Goal: Information Seeking & Learning: Learn about a topic

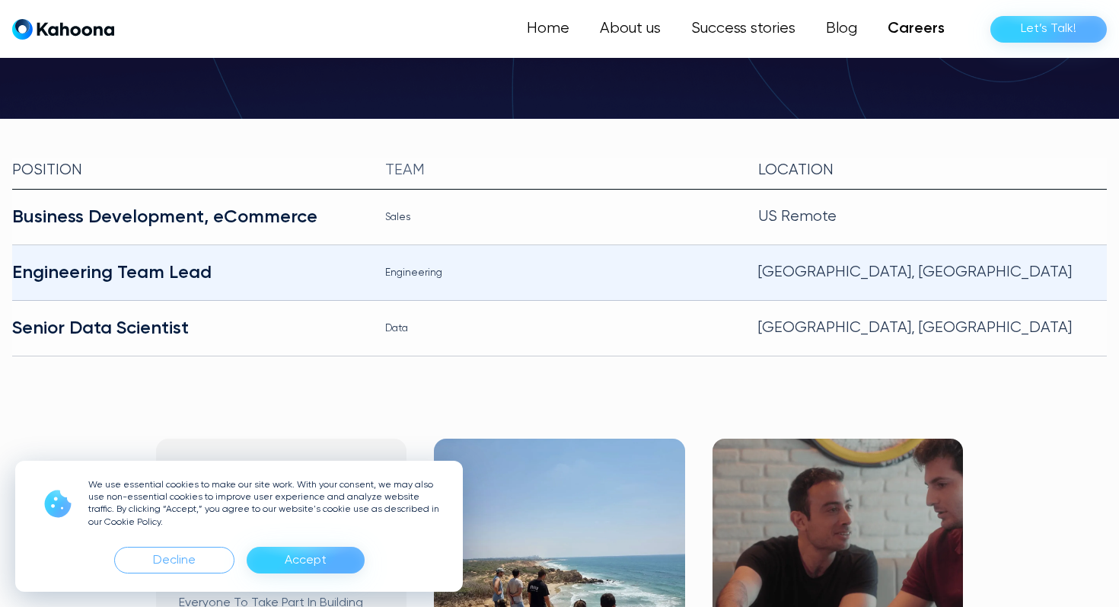
scroll to position [328, 0]
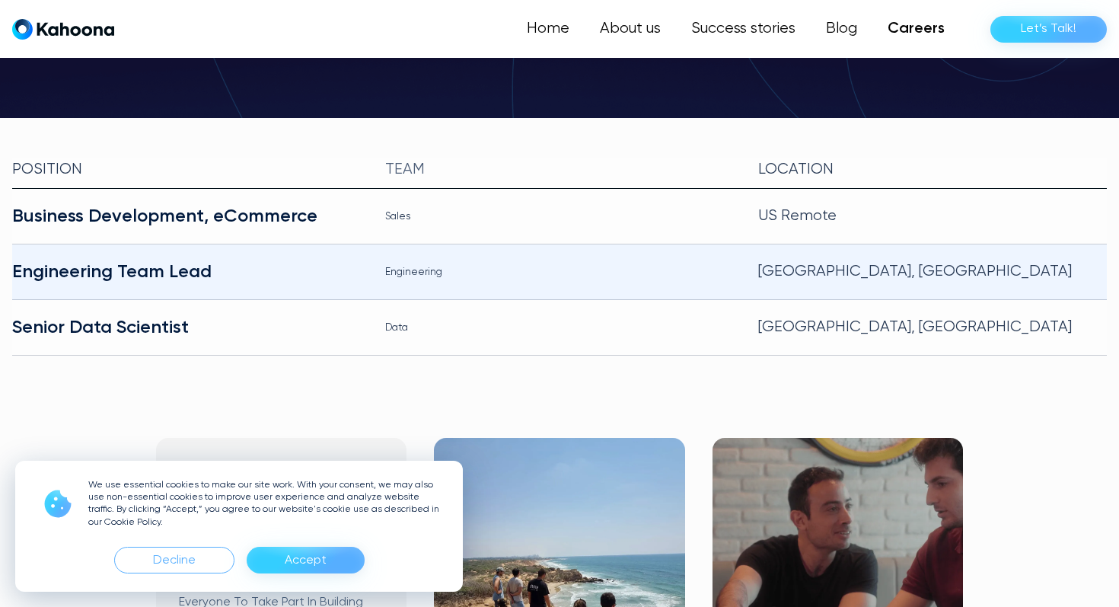
click at [186, 260] on div "Engineering Team Lead" at bounding box center [186, 272] width 349 height 24
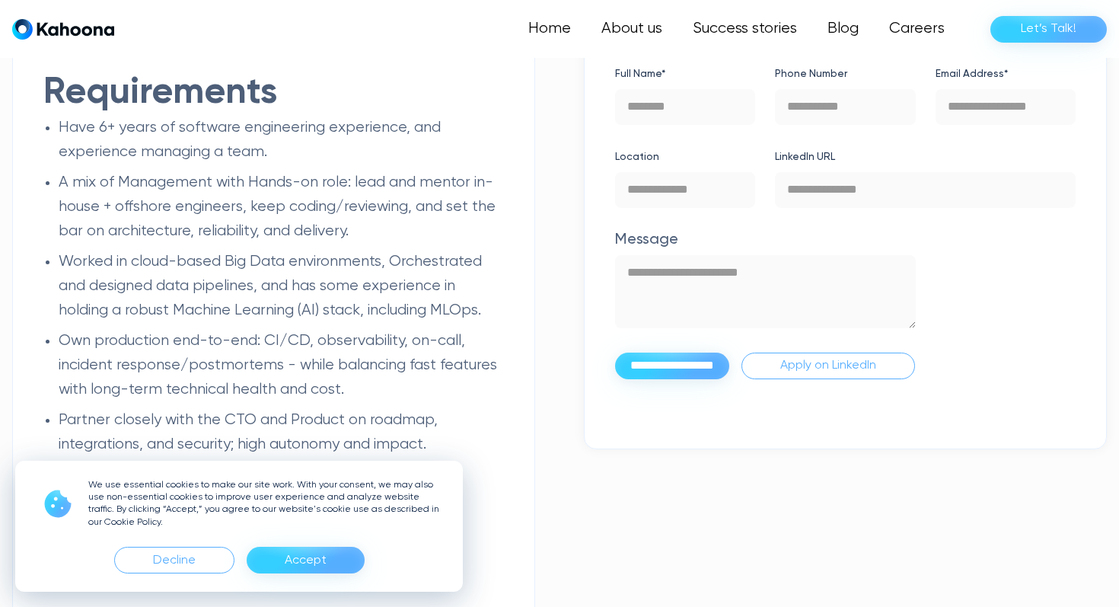
scroll to position [1873, 0]
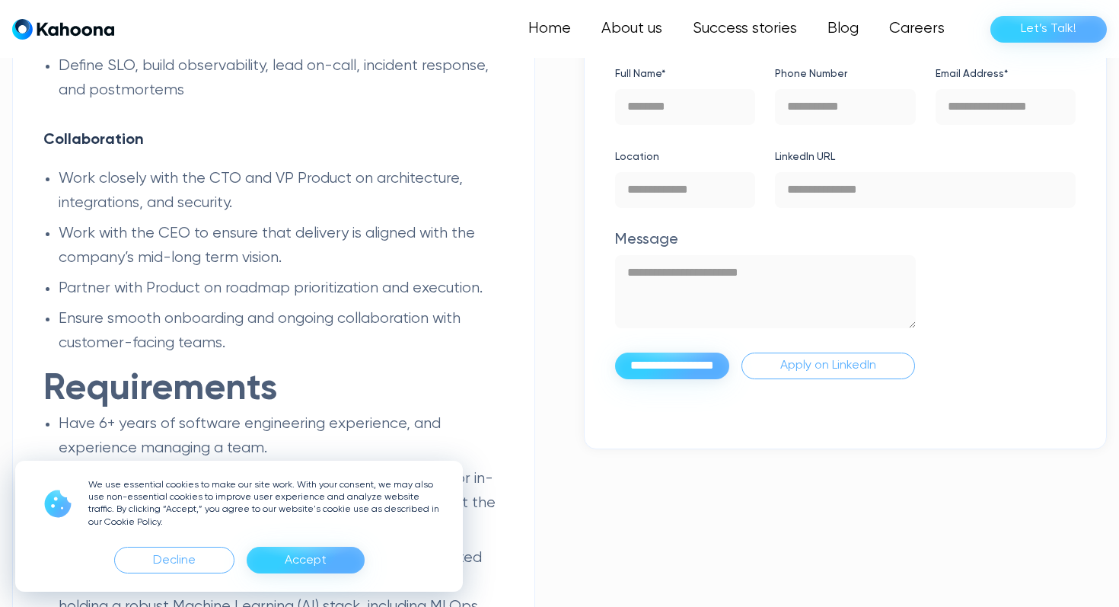
drag, startPoint x: 362, startPoint y: 182, endPoint x: 320, endPoint y: 182, distance: 42.6
click at [320, 182] on div "About the Role ‍ We’re looking for a hands-on Engineering lead to lead [PERSON_…" at bounding box center [273, 316] width 460 height 2630
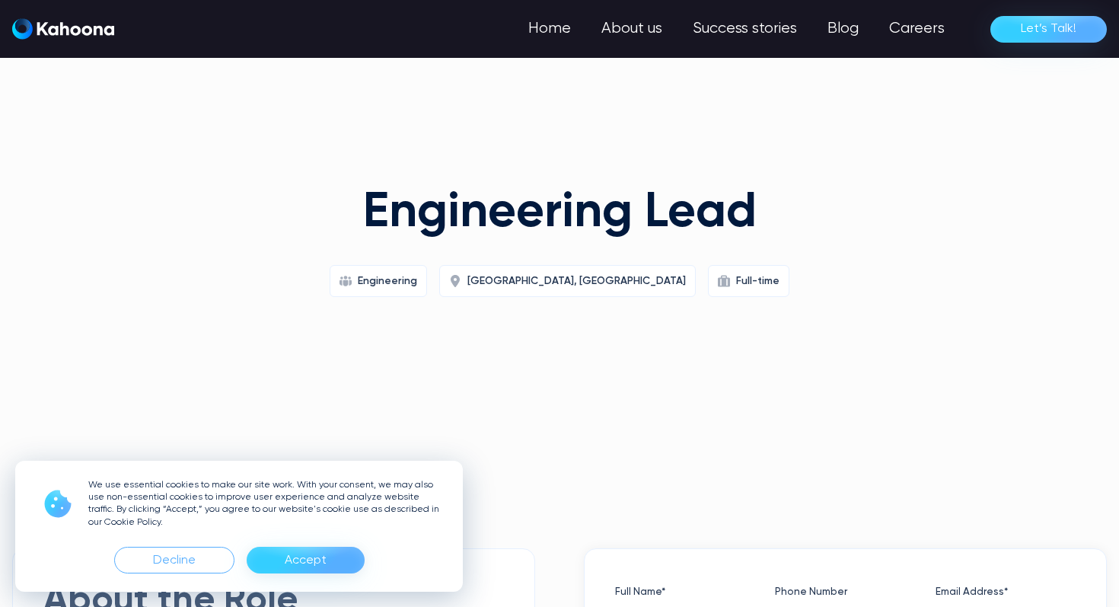
click at [228, 127] on html "We use essential cookies to make our site work. With your consent, we may also …" at bounding box center [559, 303] width 1119 height 607
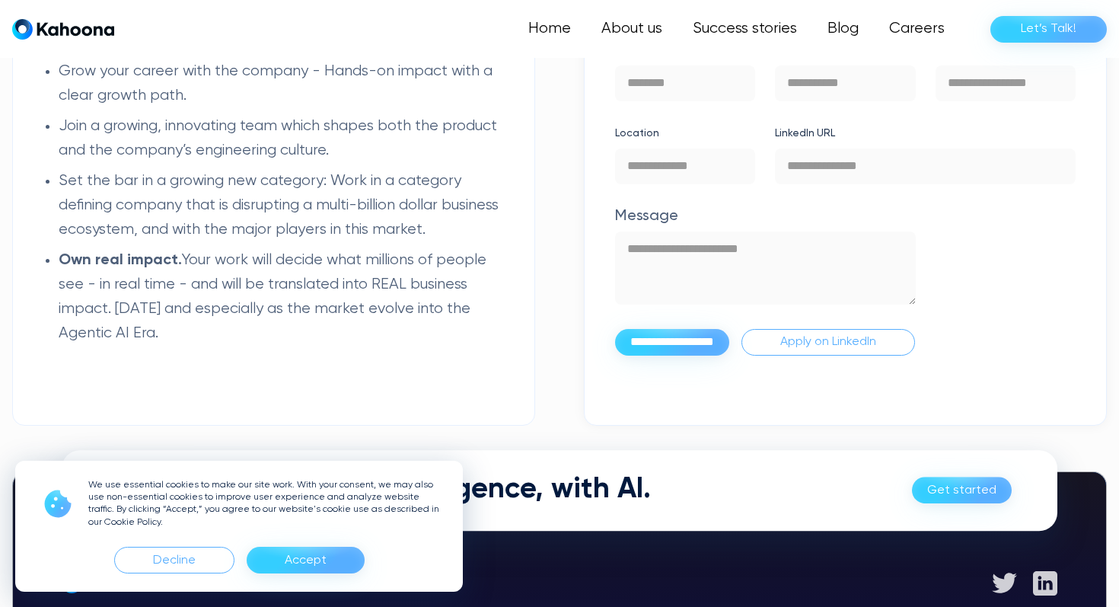
scroll to position [2816, 0]
